Goal: Check status: Check status

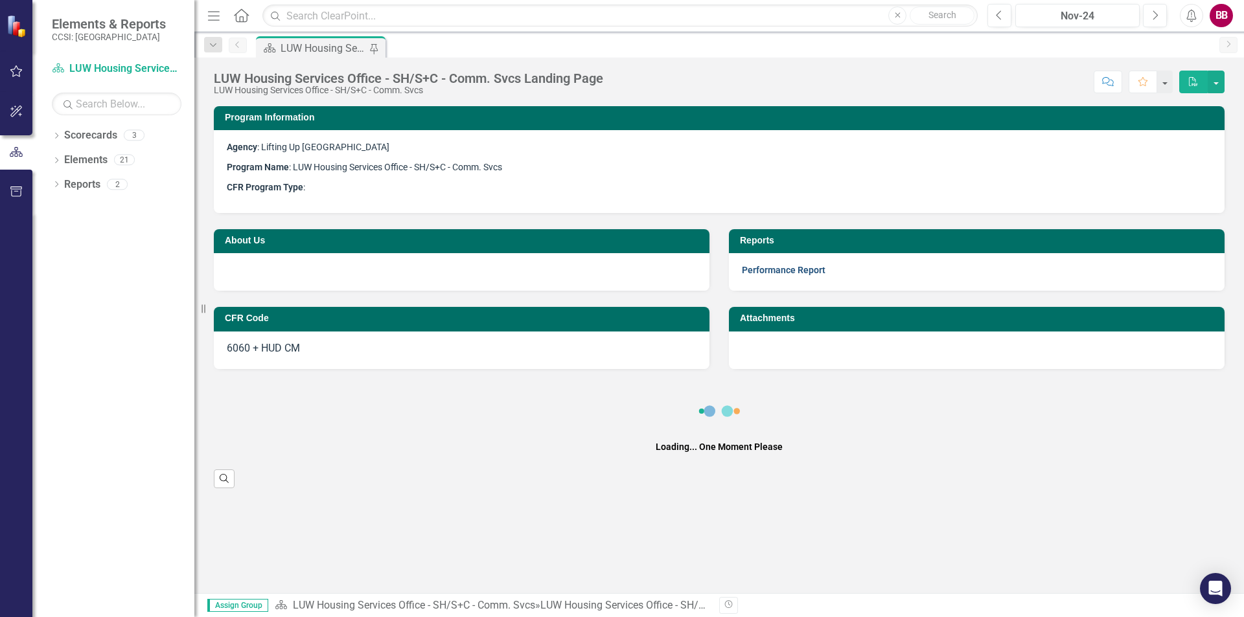
click at [763, 270] on link "Performance Report" at bounding box center [784, 270] width 84 height 10
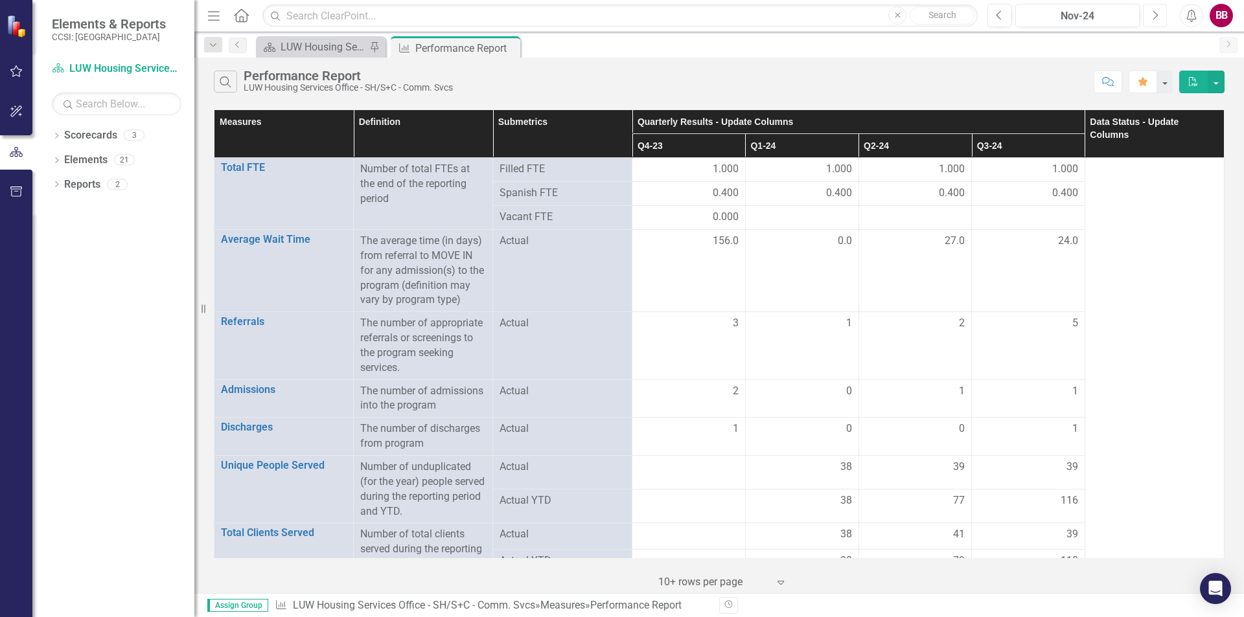
click at [1152, 14] on icon "Next" at bounding box center [1154, 16] width 7 height 12
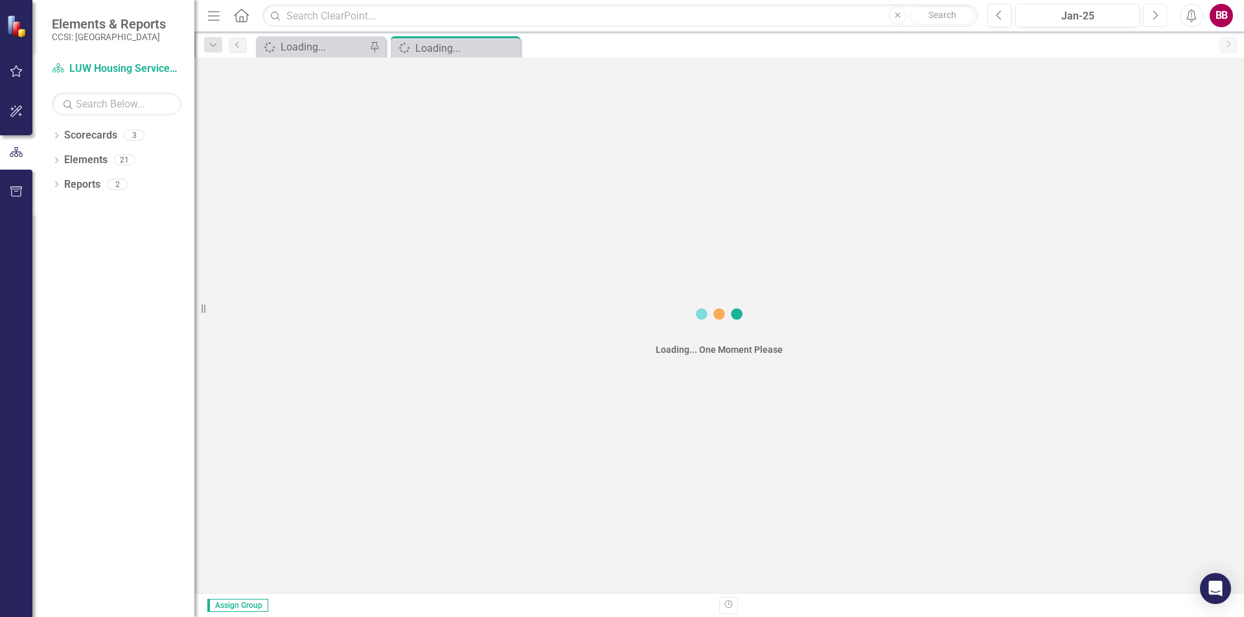
click at [1152, 14] on icon "Next" at bounding box center [1154, 16] width 7 height 12
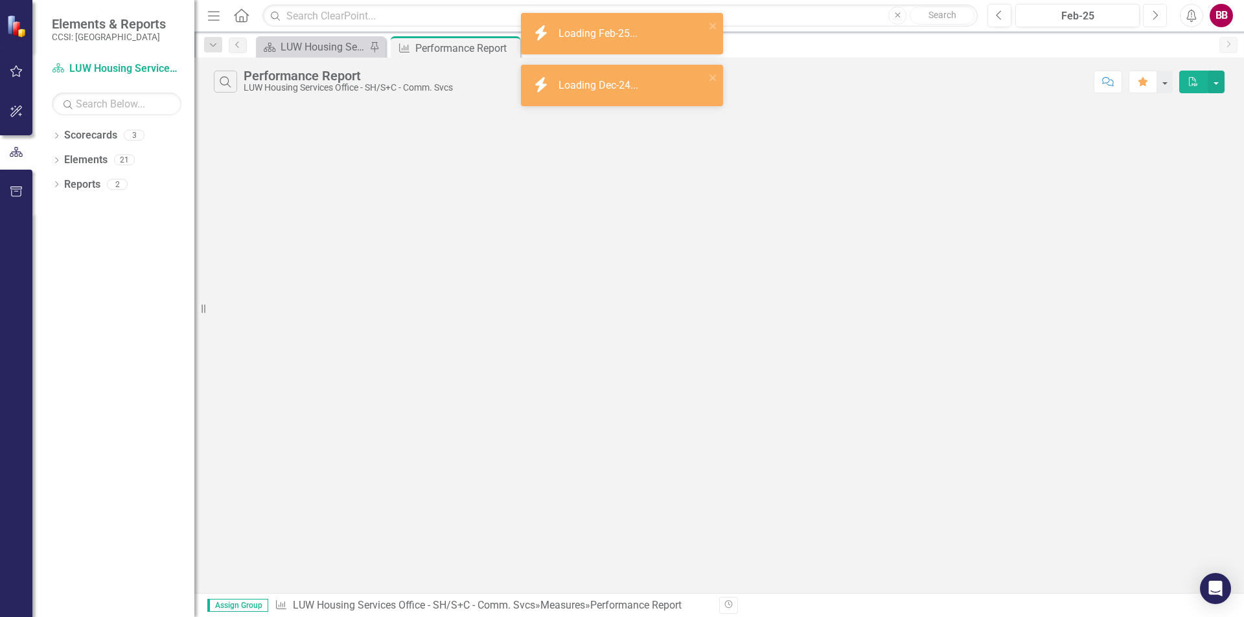
click at [1152, 14] on icon "Next" at bounding box center [1154, 16] width 7 height 12
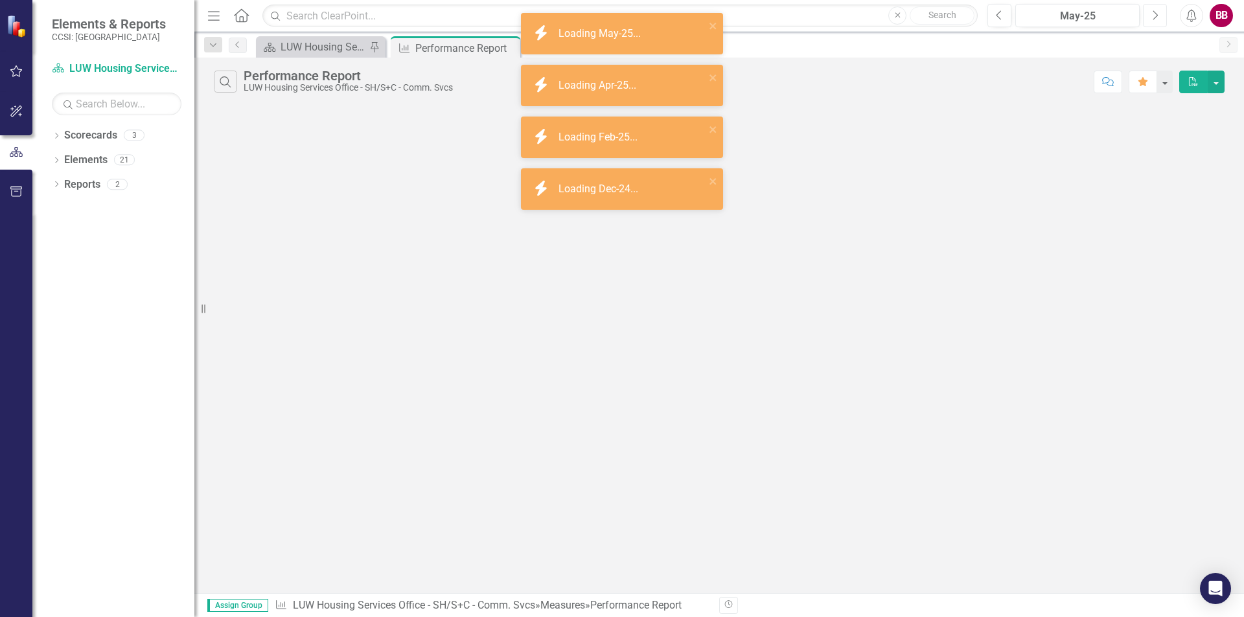
click at [1152, 14] on icon "Next" at bounding box center [1154, 16] width 7 height 12
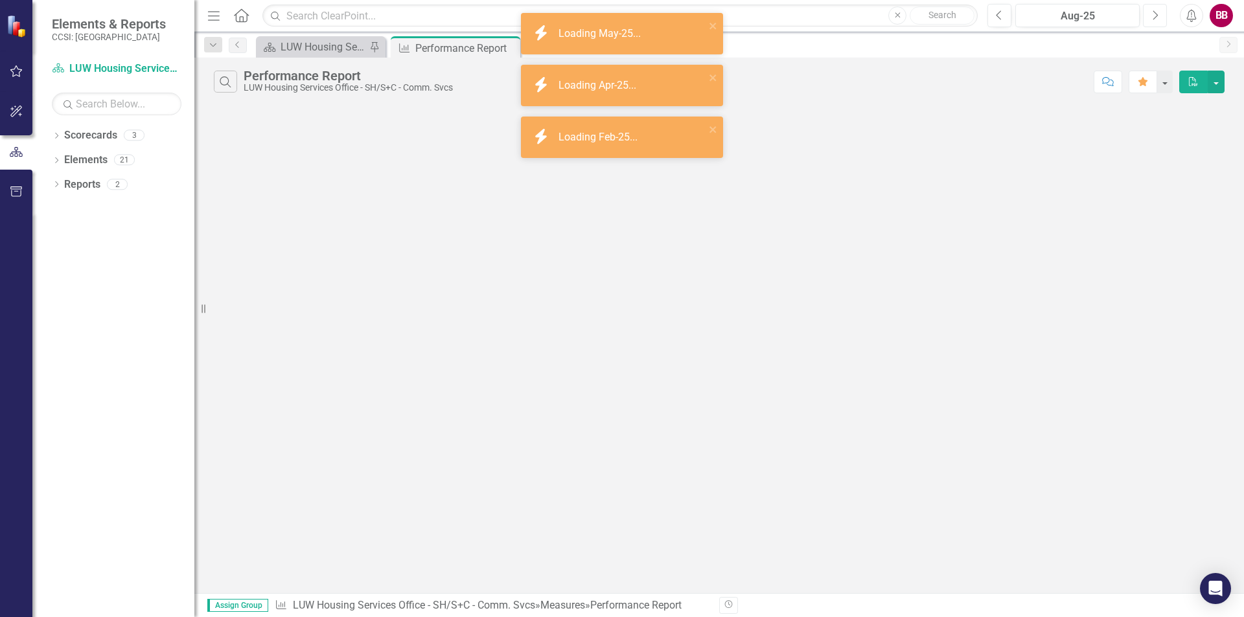
click at [1152, 14] on icon "Next" at bounding box center [1154, 16] width 7 height 12
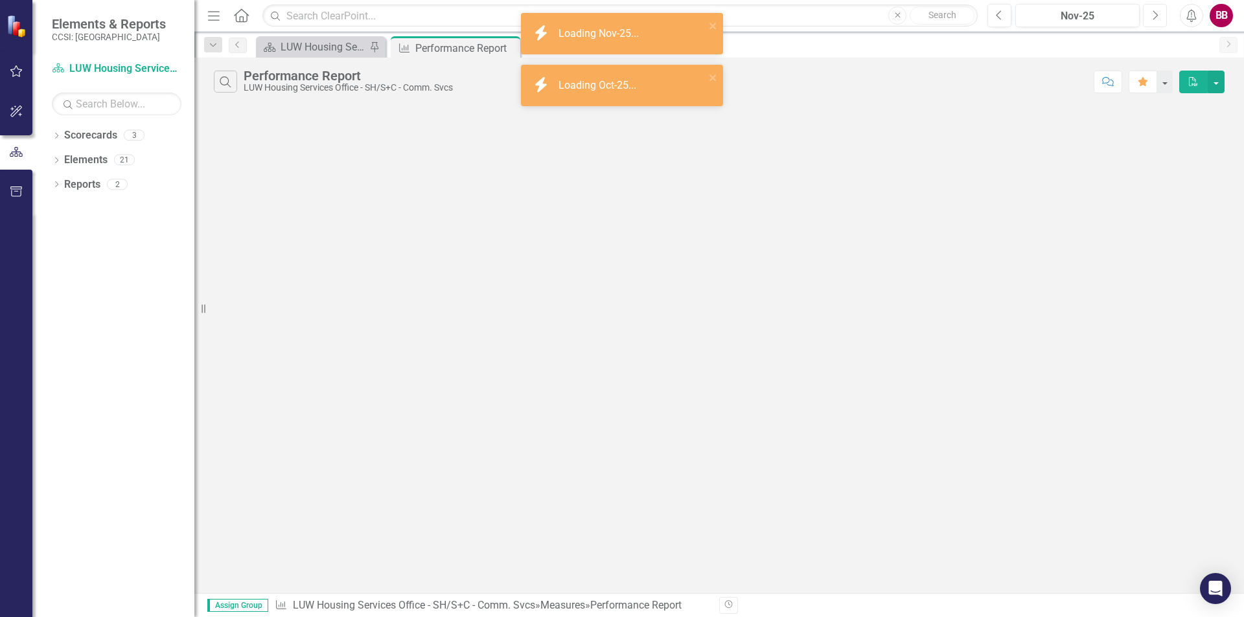
click at [1152, 14] on icon "Next" at bounding box center [1154, 16] width 7 height 12
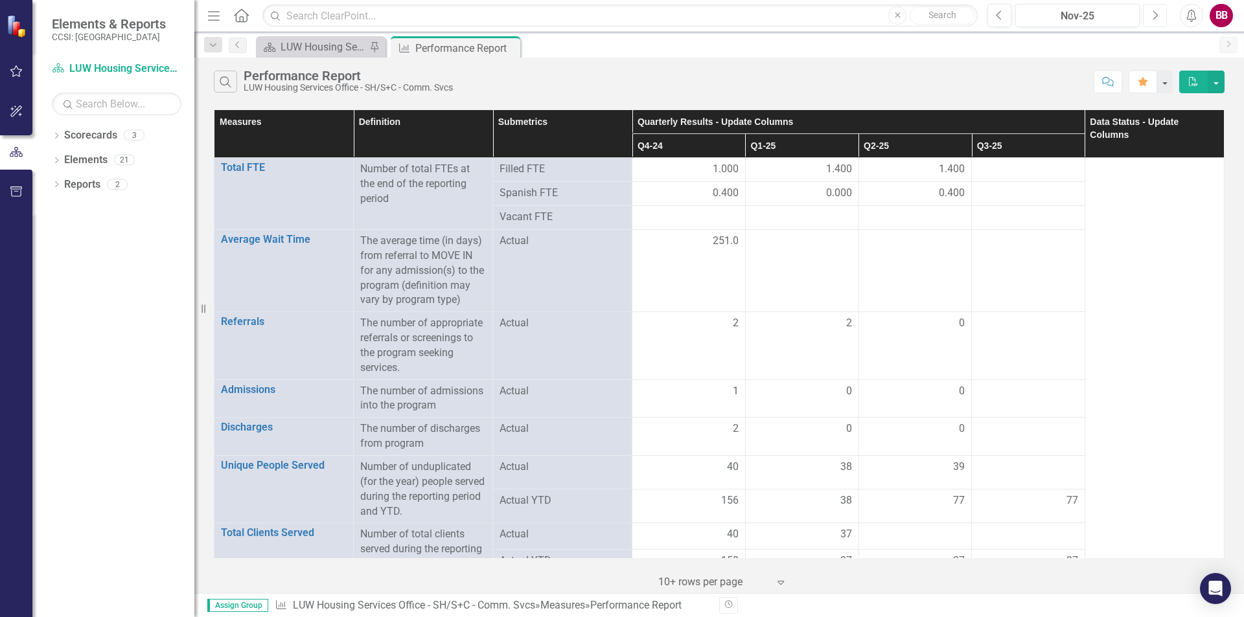
click at [1153, 16] on icon "Next" at bounding box center [1154, 16] width 7 height 12
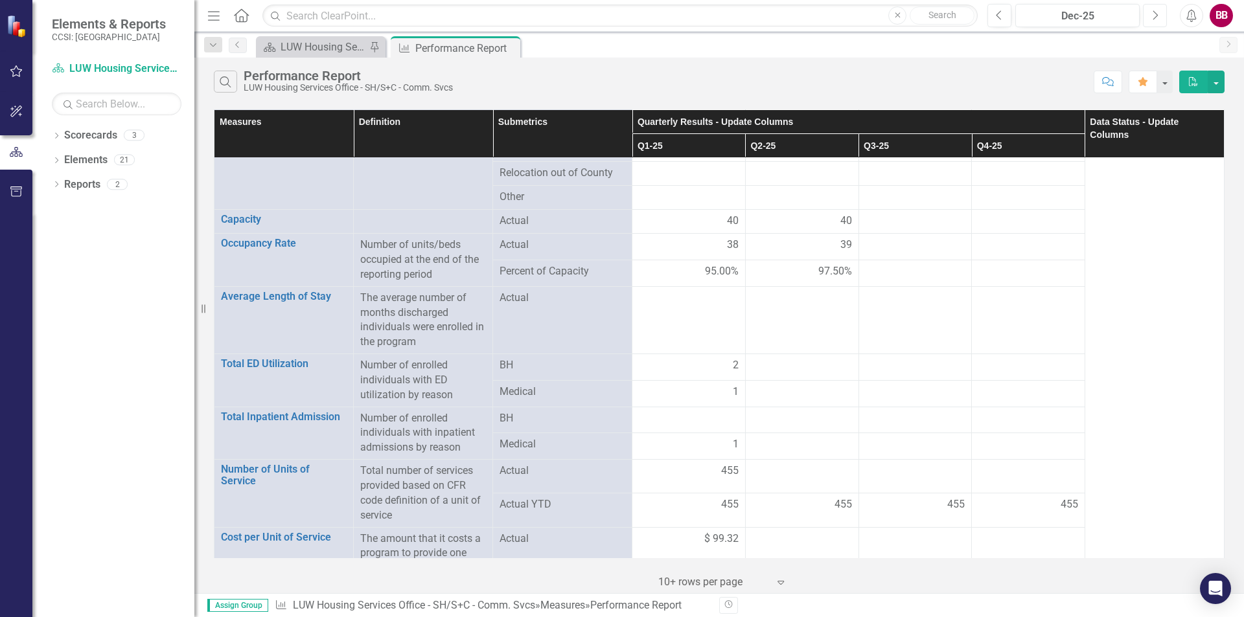
scroll to position [1242, 0]
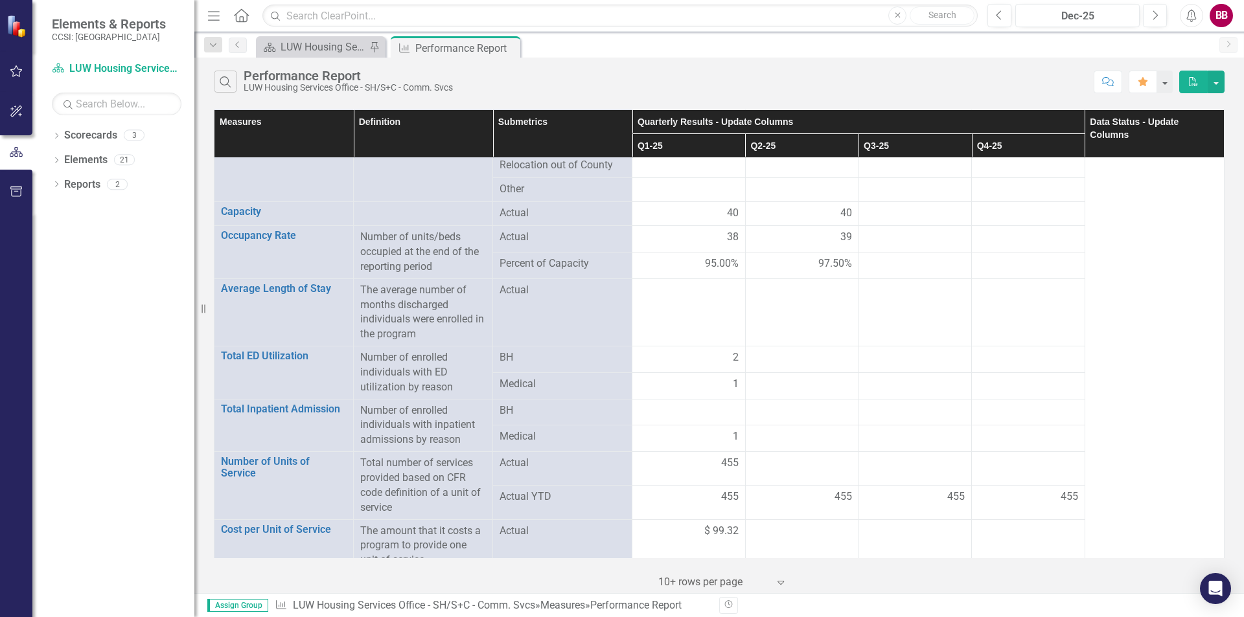
click at [126, 378] on div "Dropdown Scorecards 3 Dropdown Lifting Up Westchester LUW Homeless Drop-In LUW …" at bounding box center [113, 371] width 162 height 492
